Goal: Find contact information: Find contact information

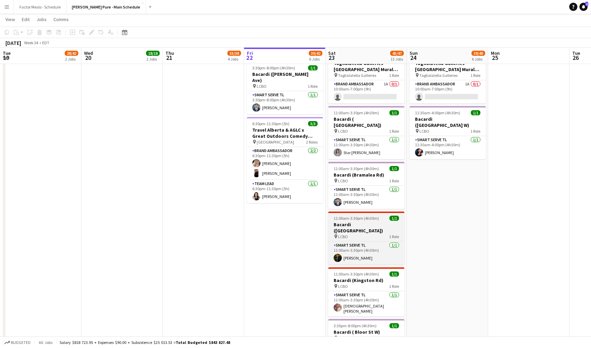
scroll to position [2, 0]
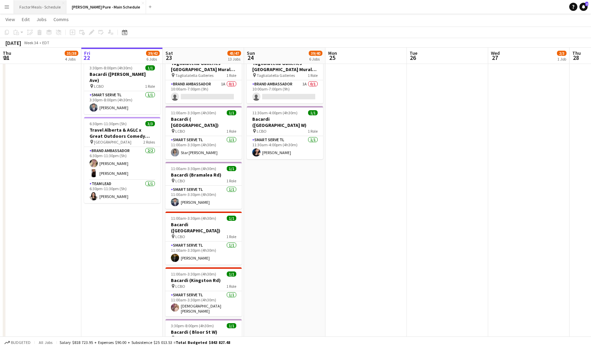
click at [43, 7] on button "Factor Meals - Schedule Close" at bounding box center [40, 6] width 52 height 13
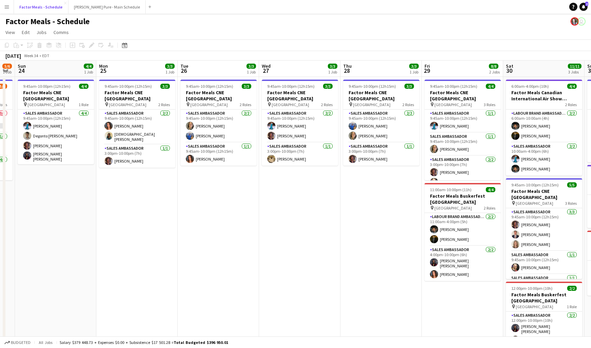
scroll to position [0, 232]
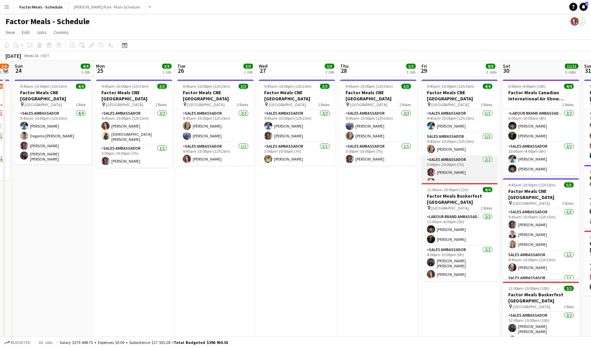
click at [448, 171] on app-card-role "Sales Ambassador [DATE] 3:00pm-10:00pm (7h) [PERSON_NAME] [PERSON_NAME]" at bounding box center [459, 172] width 76 height 33
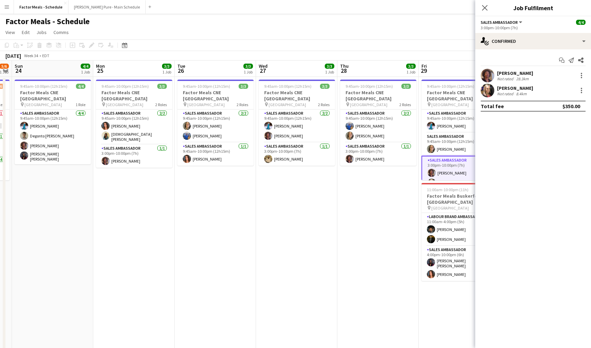
click at [508, 90] on div "[PERSON_NAME]" at bounding box center [515, 88] width 36 height 6
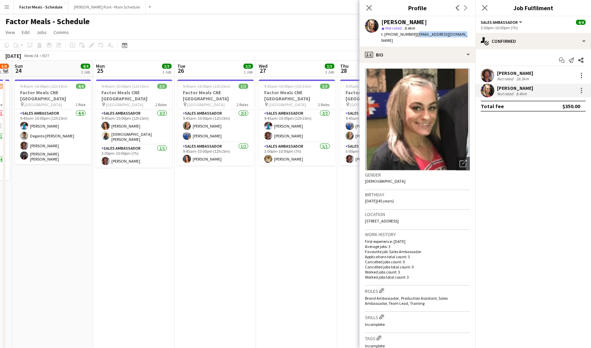
drag, startPoint x: 447, startPoint y: 35, endPoint x: 412, endPoint y: 34, distance: 35.4
click at [412, 34] on div "[PERSON_NAME] star Not rated 8.4km t. [PHONE_NUMBER] | [EMAIL_ADDRESS][DOMAIN_N…" at bounding box center [417, 31] width 116 height 30
copy span "[EMAIL_ADDRESS][DOMAIN_NAME]"
click at [371, 8] on icon "Close pop-in" at bounding box center [369, 7] width 6 height 6
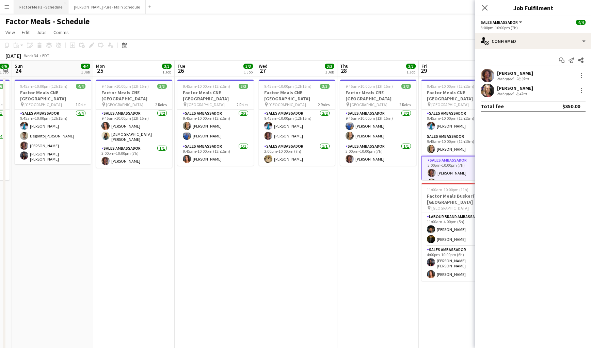
click at [52, 10] on button "Factor Meals - Schedule Close" at bounding box center [41, 6] width 54 height 13
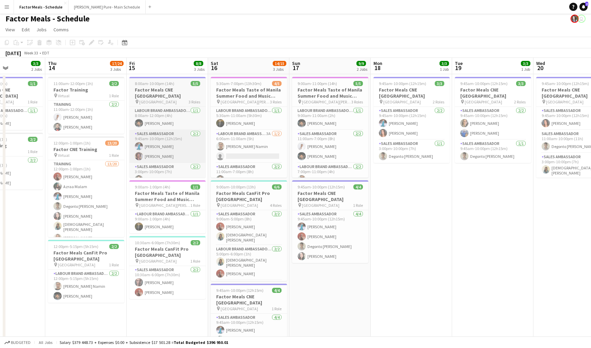
scroll to position [0, 163]
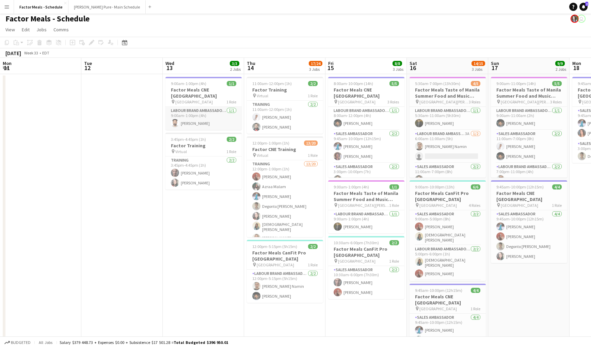
click at [186, 119] on app-card-role "Labour Brand Ambassadors [DATE] 9:00am-1:00pm (4h) [PERSON_NAME]" at bounding box center [203, 118] width 76 height 23
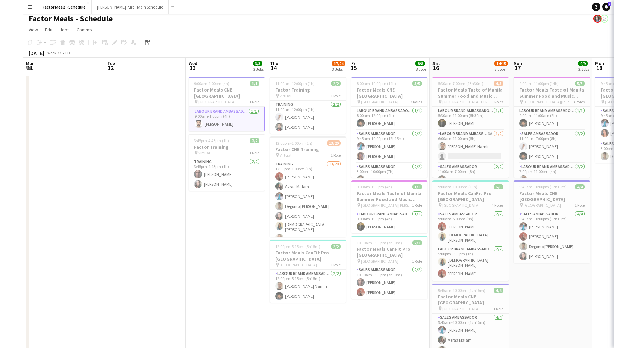
scroll to position [3, 0]
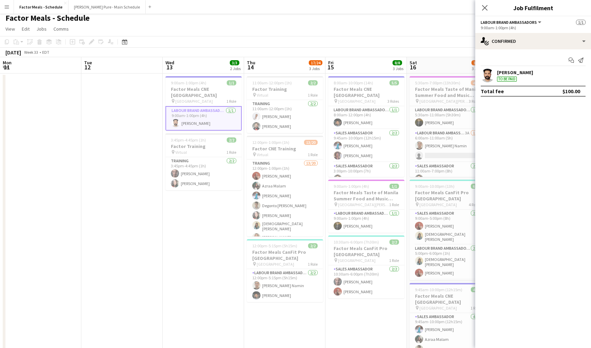
click at [526, 77] on div "[PERSON_NAME] To be paid" at bounding box center [515, 75] width 36 height 12
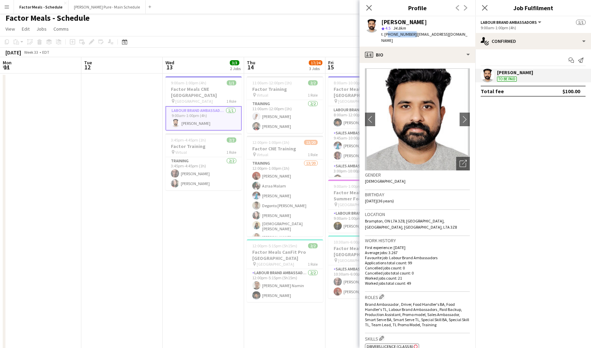
drag, startPoint x: 387, startPoint y: 35, endPoint x: 410, endPoint y: 36, distance: 22.8
click at [410, 36] on div "t. [PHONE_NUMBER] | [EMAIL_ADDRESS][DOMAIN_NAME]" at bounding box center [425, 37] width 89 height 12
copy span "14379732348"
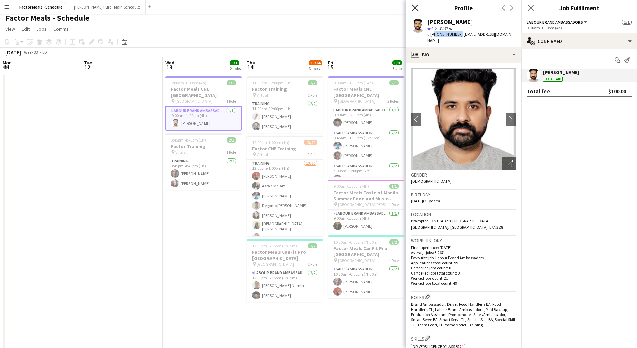
click at [414, 7] on icon at bounding box center [415, 7] width 6 height 6
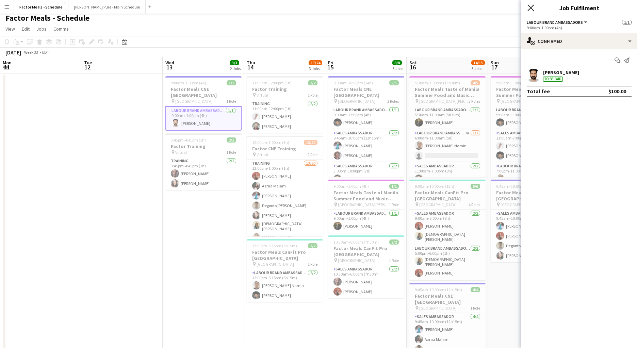
click at [531, 7] on icon "Close pop-in" at bounding box center [531, 7] width 6 height 6
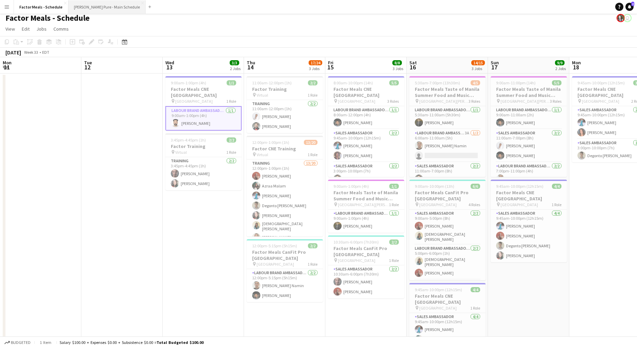
click at [85, 10] on button "[PERSON_NAME] Pure - Main Schedule Close" at bounding box center [106, 6] width 77 height 13
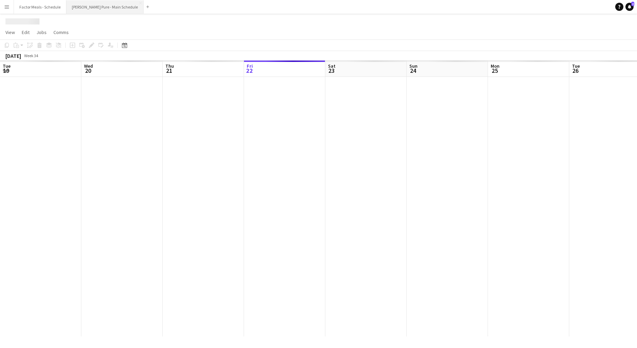
scroll to position [0, 163]
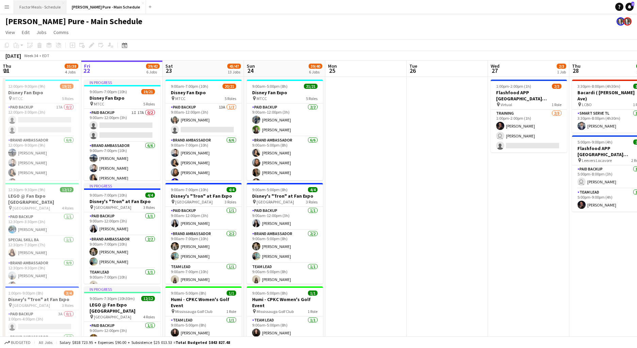
click at [36, 10] on button "Factor Meals - Schedule Close" at bounding box center [40, 6] width 52 height 13
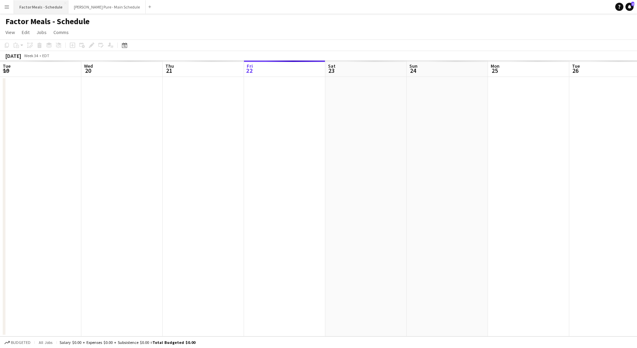
scroll to position [0, 163]
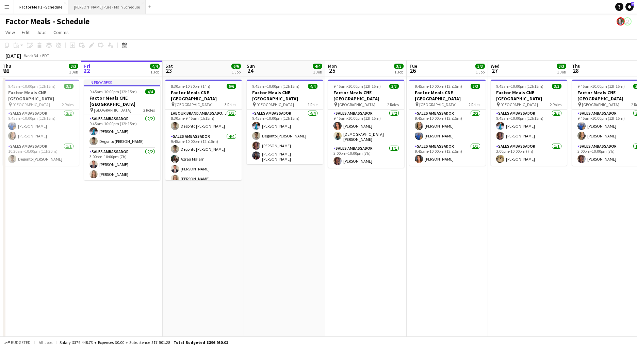
click at [95, 8] on button "[PERSON_NAME] Pure - Main Schedule Close" at bounding box center [106, 6] width 77 height 13
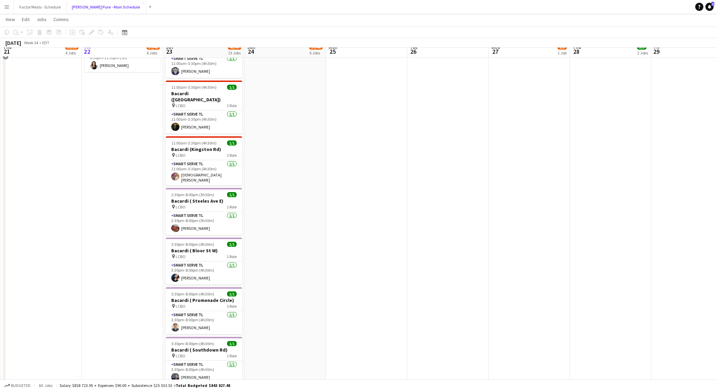
scroll to position [518, 0]
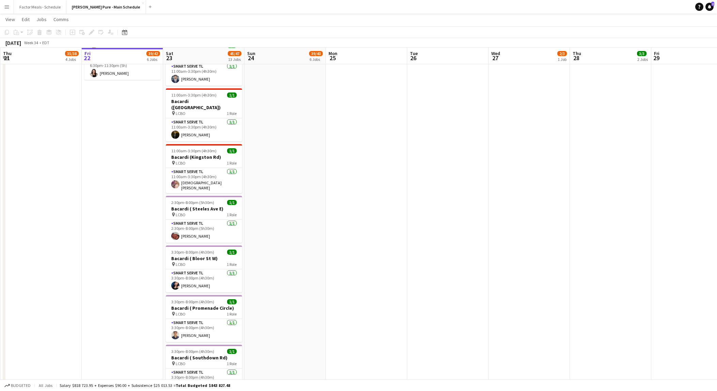
click at [330, 342] on app-date-cell at bounding box center [366, 2] width 81 height 888
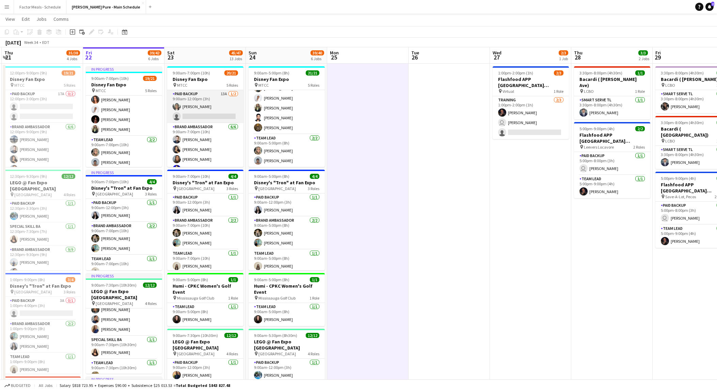
scroll to position [19, 0]
